Goal: Task Accomplishment & Management: Complete application form

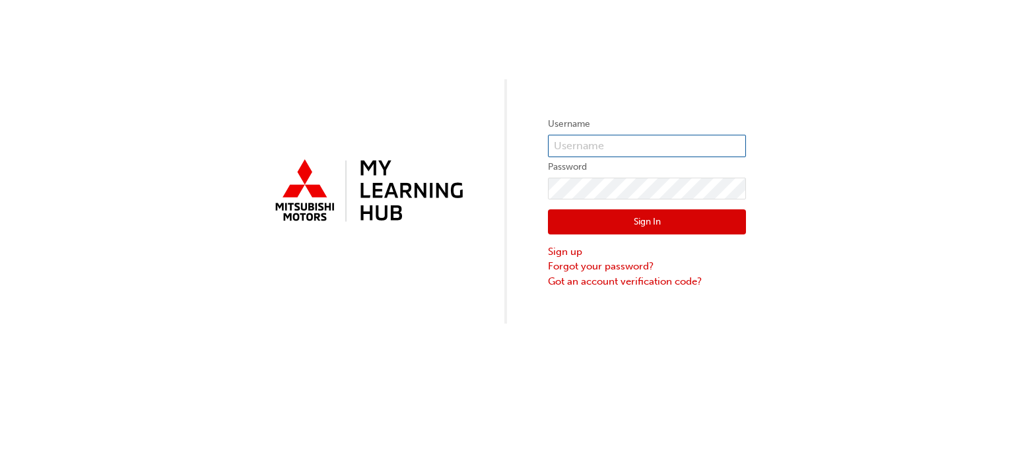
drag, startPoint x: 580, startPoint y: 136, endPoint x: 608, endPoint y: 141, distance: 28.2
click at [580, 136] on input "text" at bounding box center [647, 146] width 198 height 22
type input "5001281"
click at [583, 229] on button "Sign In" at bounding box center [647, 221] width 198 height 25
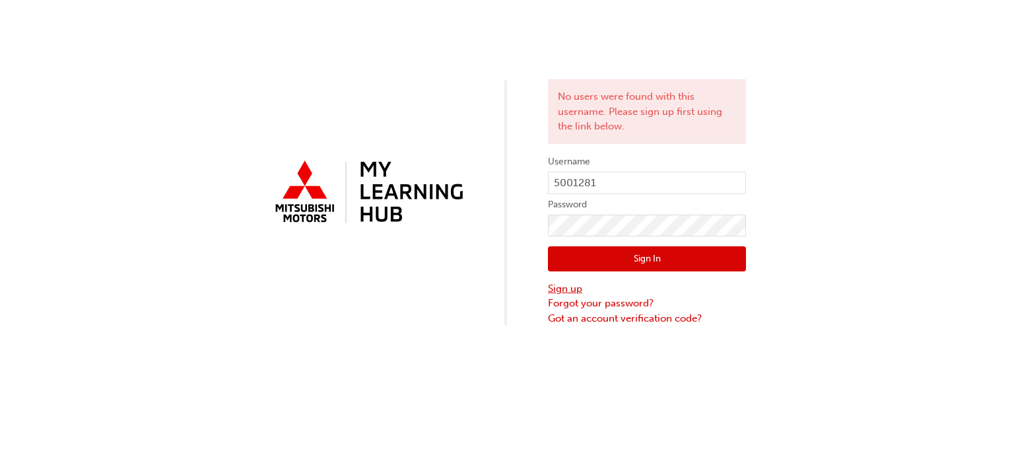
click at [569, 287] on link "Sign up" at bounding box center [647, 288] width 198 height 15
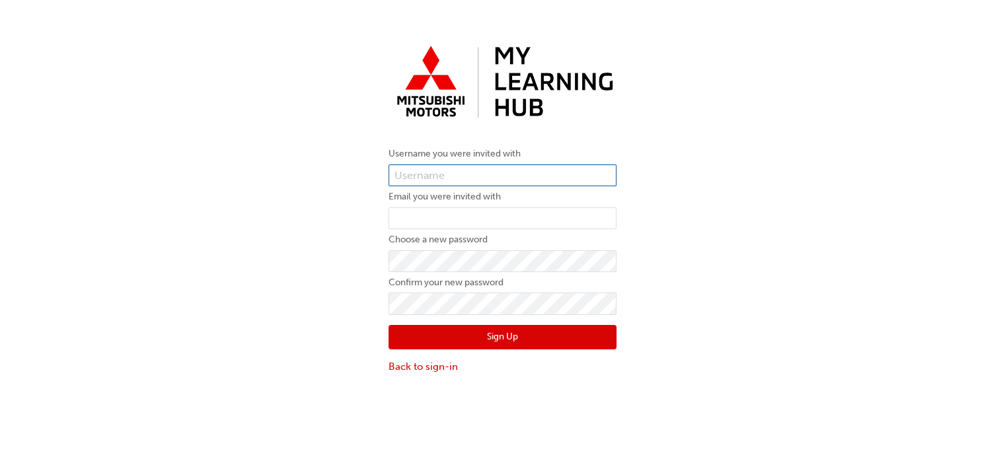
click at [483, 166] on input "text" at bounding box center [502, 175] width 228 height 22
type input "0"
type input "5001281"
click at [470, 218] on input "email" at bounding box center [502, 218] width 228 height 22
type input "[EMAIL_ADDRESS][DOMAIN_NAME]"
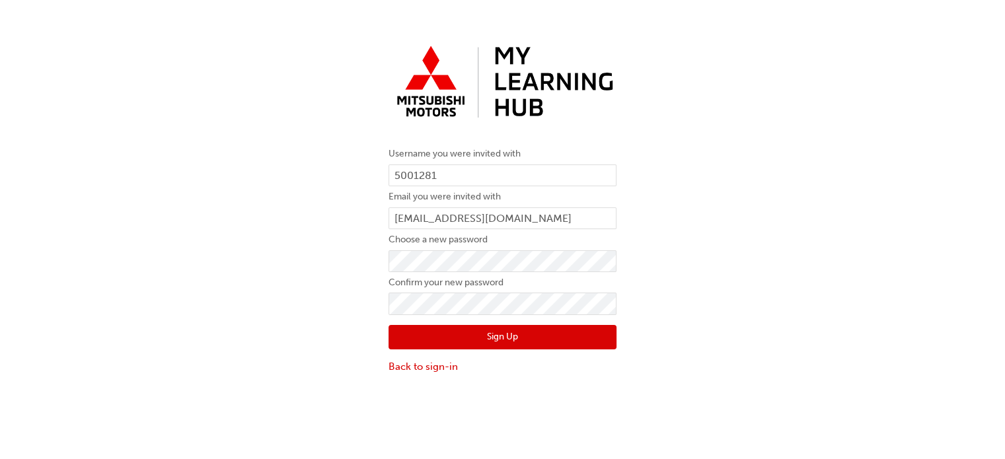
click at [425, 345] on button "Sign Up" at bounding box center [502, 337] width 228 height 25
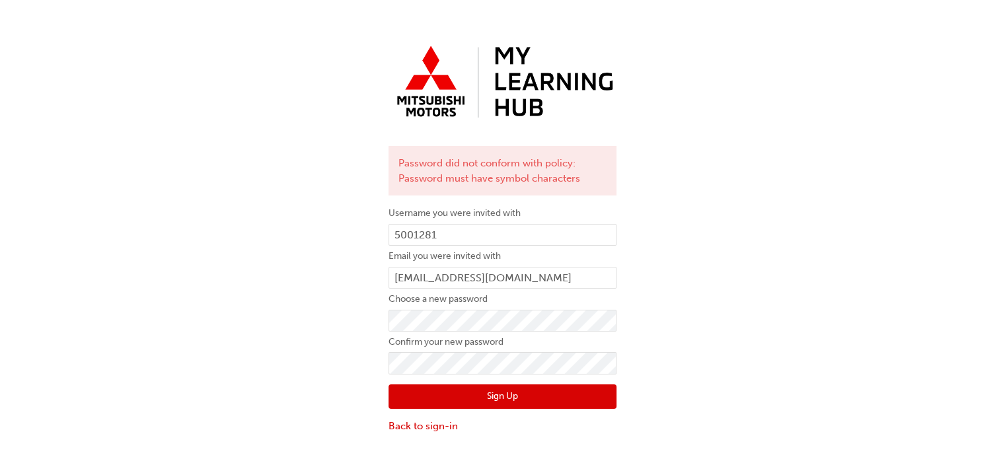
click at [522, 392] on button "Sign Up" at bounding box center [502, 396] width 228 height 25
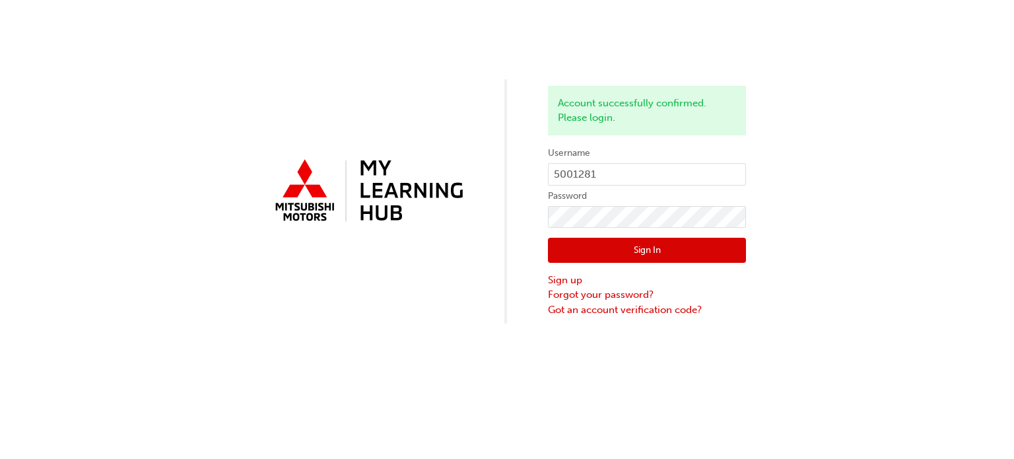
click at [592, 252] on button "Sign In" at bounding box center [647, 250] width 198 height 25
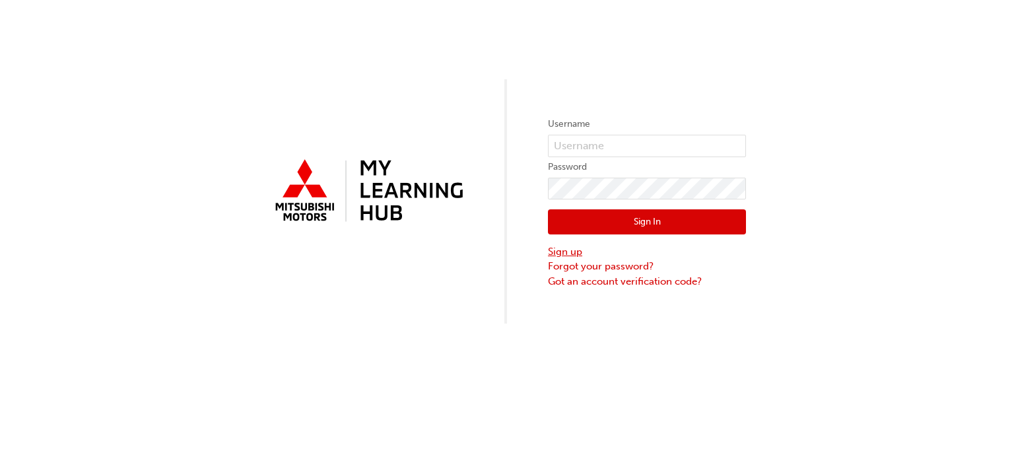
click at [571, 253] on link "Sign up" at bounding box center [647, 251] width 198 height 15
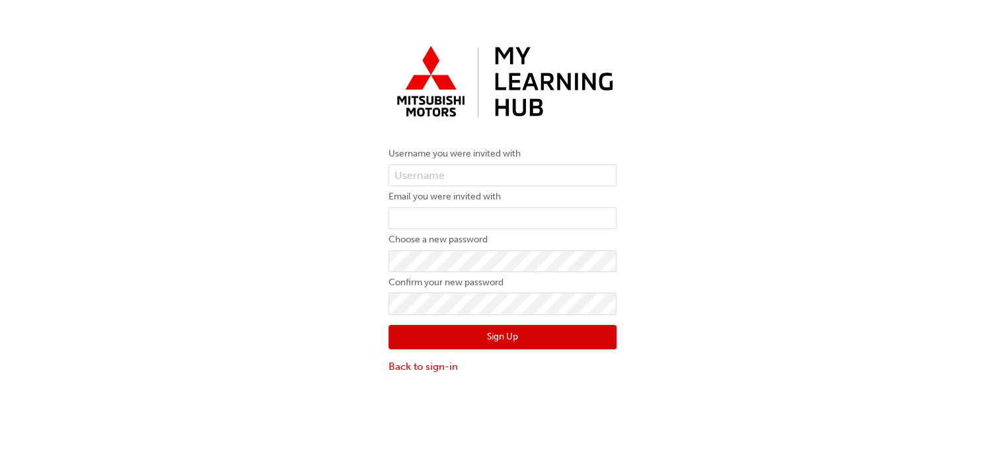
click at [439, 162] on form "Username you were invited with Email you were invited with Choose a new passwor…" at bounding box center [502, 260] width 228 height 228
click at [439, 171] on input "text" at bounding box center [502, 175] width 228 height 22
type input "0005001281"
drag, startPoint x: 478, startPoint y: 221, endPoint x: 496, endPoint y: 229, distance: 19.3
click at [479, 221] on input "email" at bounding box center [502, 218] width 228 height 22
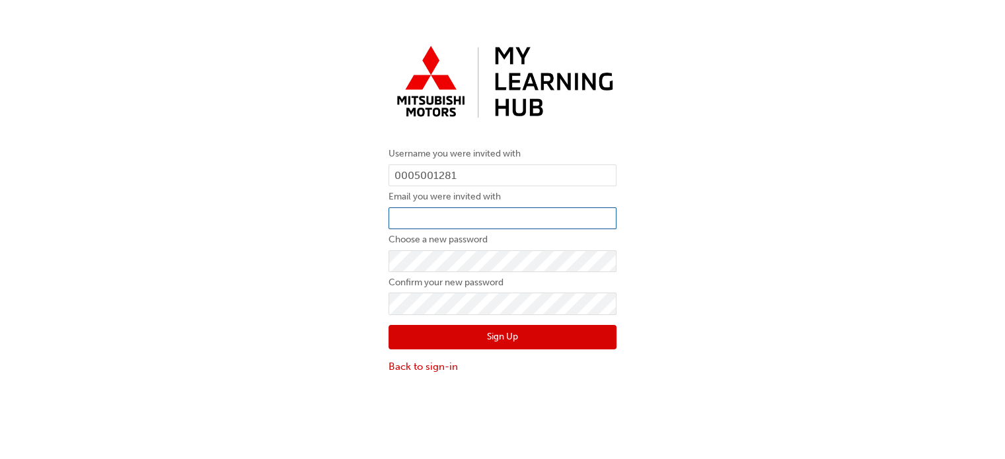
type input "[EMAIL_ADDRESS][DOMAIN_NAME]"
click at [429, 335] on button "Sign Up" at bounding box center [502, 337] width 228 height 25
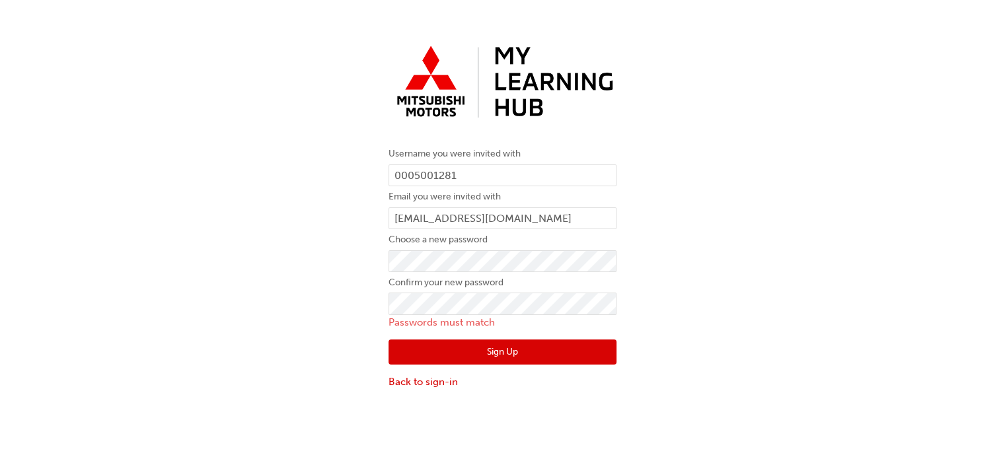
click at [497, 357] on button "Sign Up" at bounding box center [502, 351] width 228 height 25
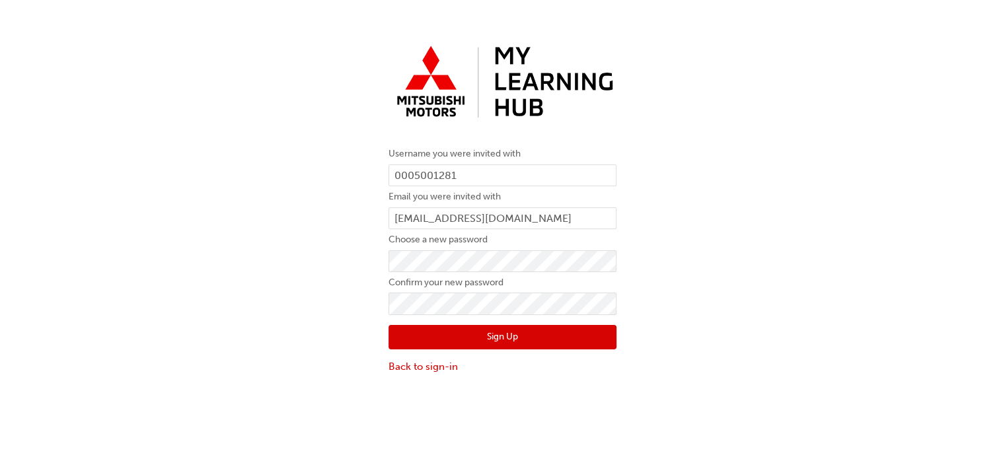
click at [438, 337] on button "Sign Up" at bounding box center [502, 337] width 228 height 25
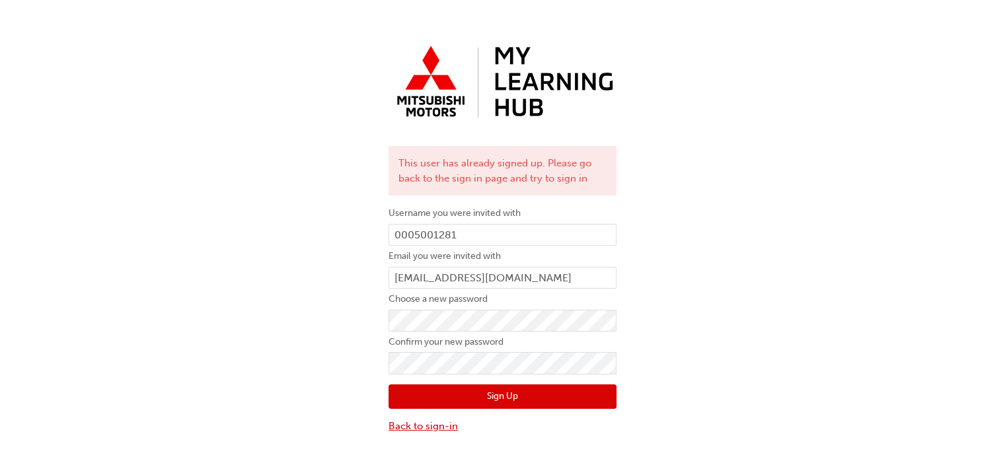
click at [437, 423] on link "Back to sign-in" at bounding box center [502, 426] width 228 height 15
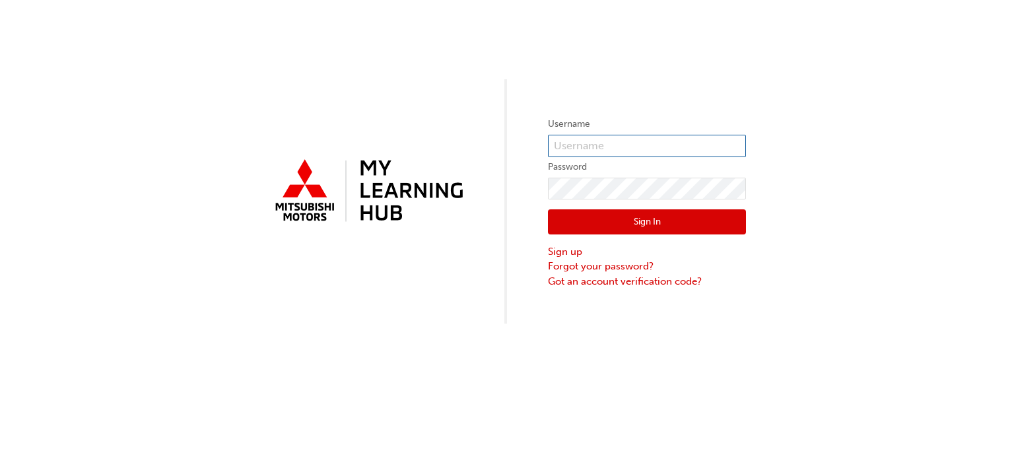
click at [655, 147] on input "text" at bounding box center [647, 146] width 198 height 22
type input "0005001281"
drag, startPoint x: 573, startPoint y: 223, endPoint x: 555, endPoint y: 285, distance: 64.0
click at [573, 223] on button "Sign In" at bounding box center [647, 221] width 198 height 25
